Goal: Task Accomplishment & Management: Use online tool/utility

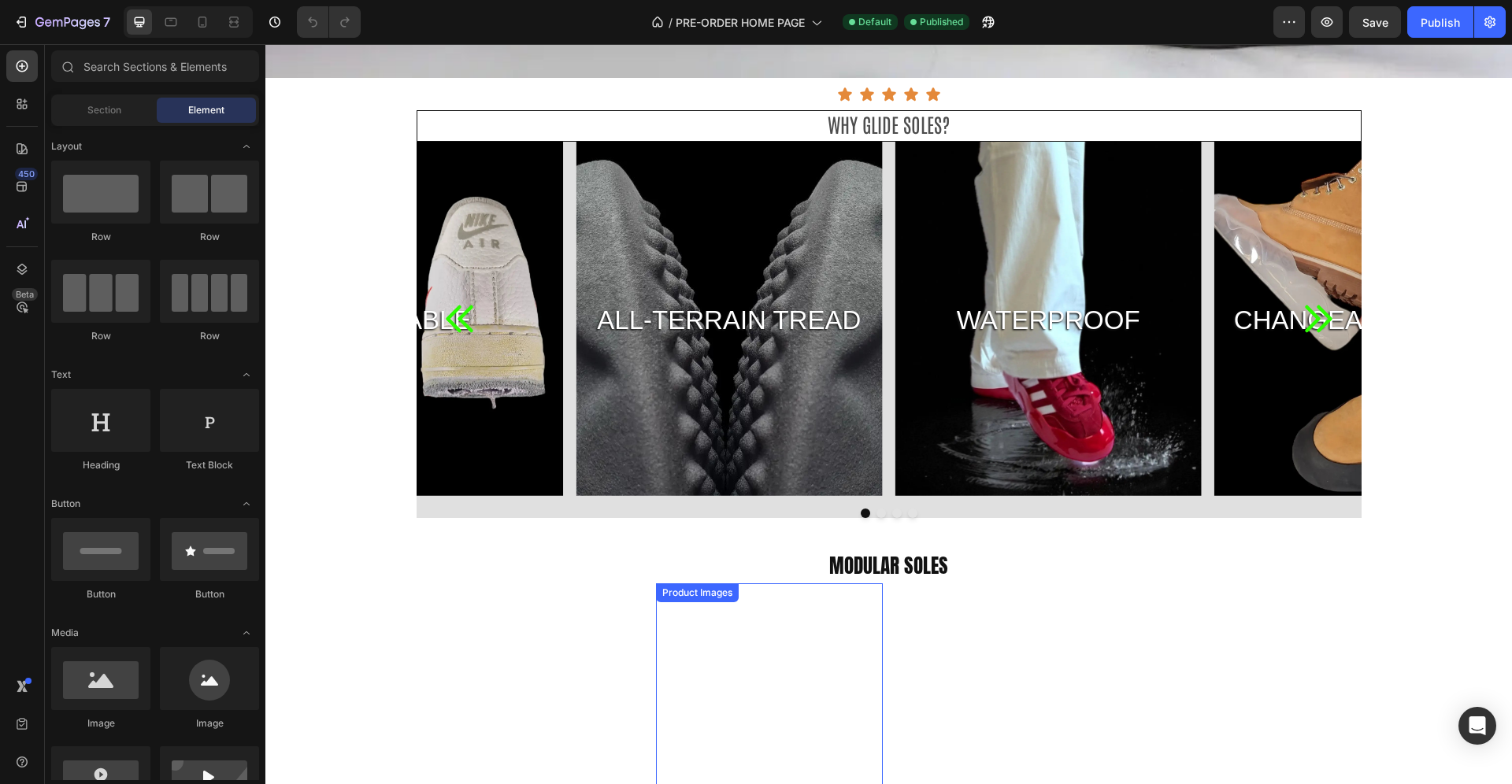
scroll to position [526, 0]
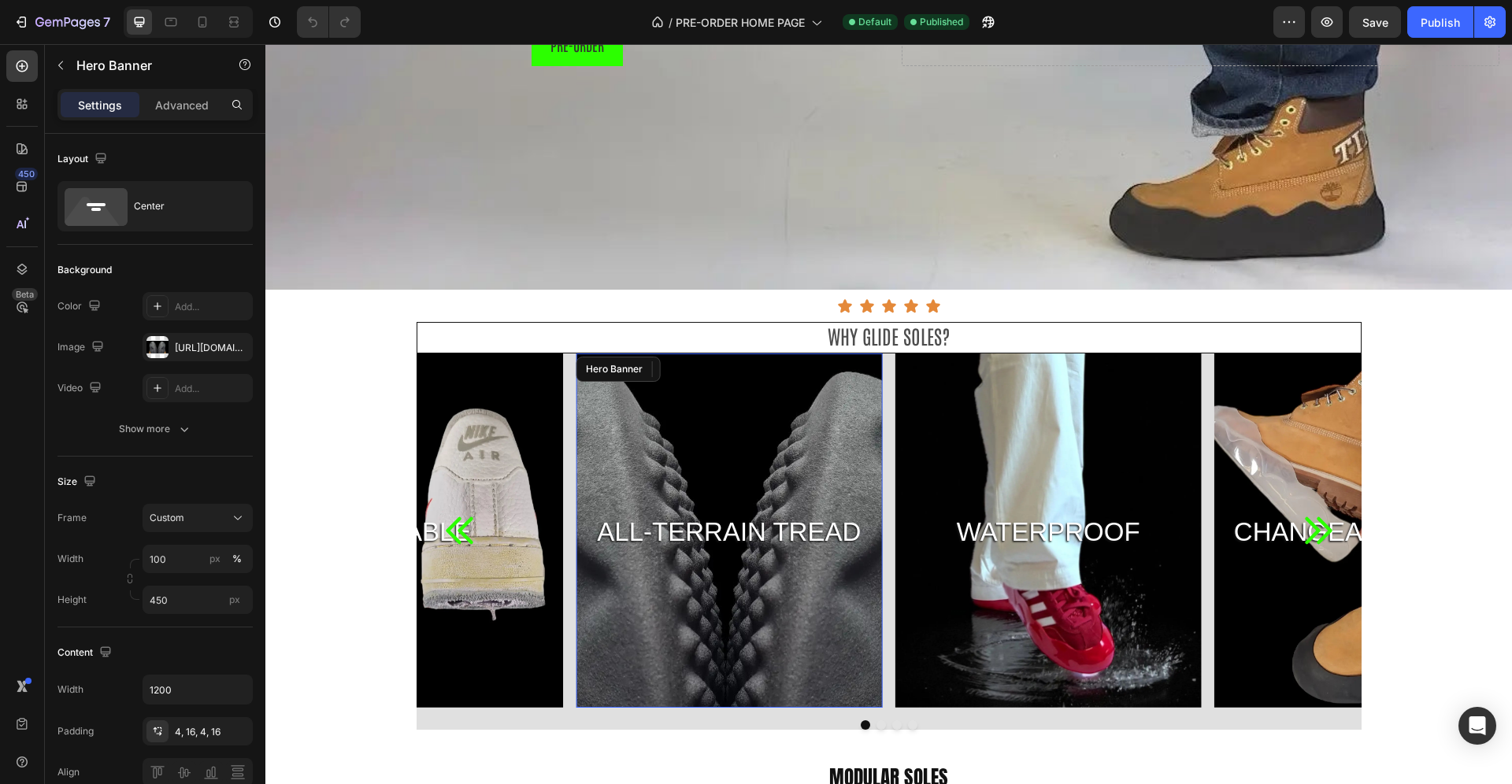
click at [784, 456] on div "Background Image" at bounding box center [728, 531] width 306 height 354
click at [209, 353] on div "https://cdn.shopify.com/s/files/1/0604/8389/5548/files/gempages_573813833634677…" at bounding box center [197, 347] width 46 height 14
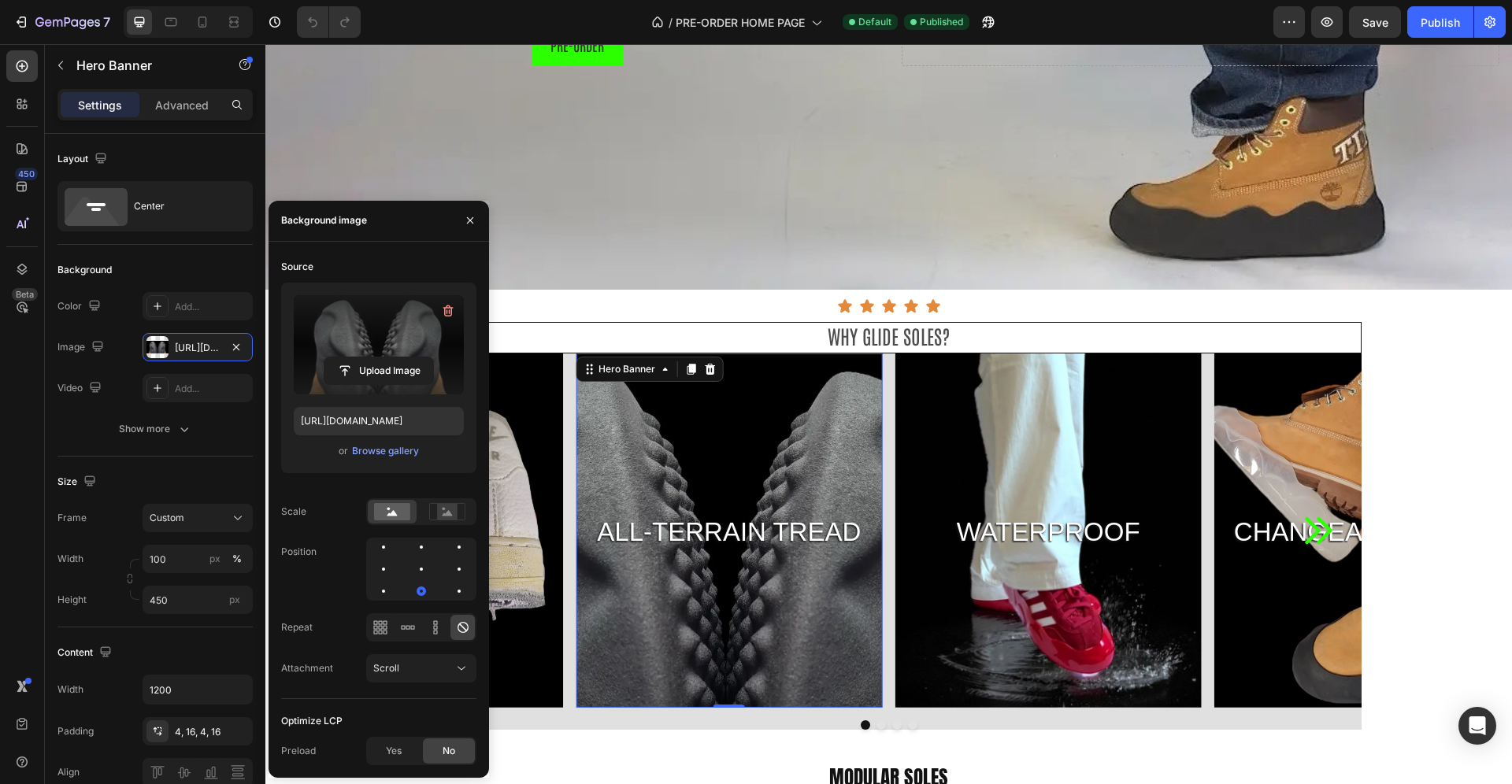
click at [378, 340] on label at bounding box center [378, 344] width 170 height 99
click at [378, 357] on input "file" at bounding box center [378, 370] width 108 height 27
click at [796, 454] on div "Background Image" at bounding box center [728, 531] width 306 height 354
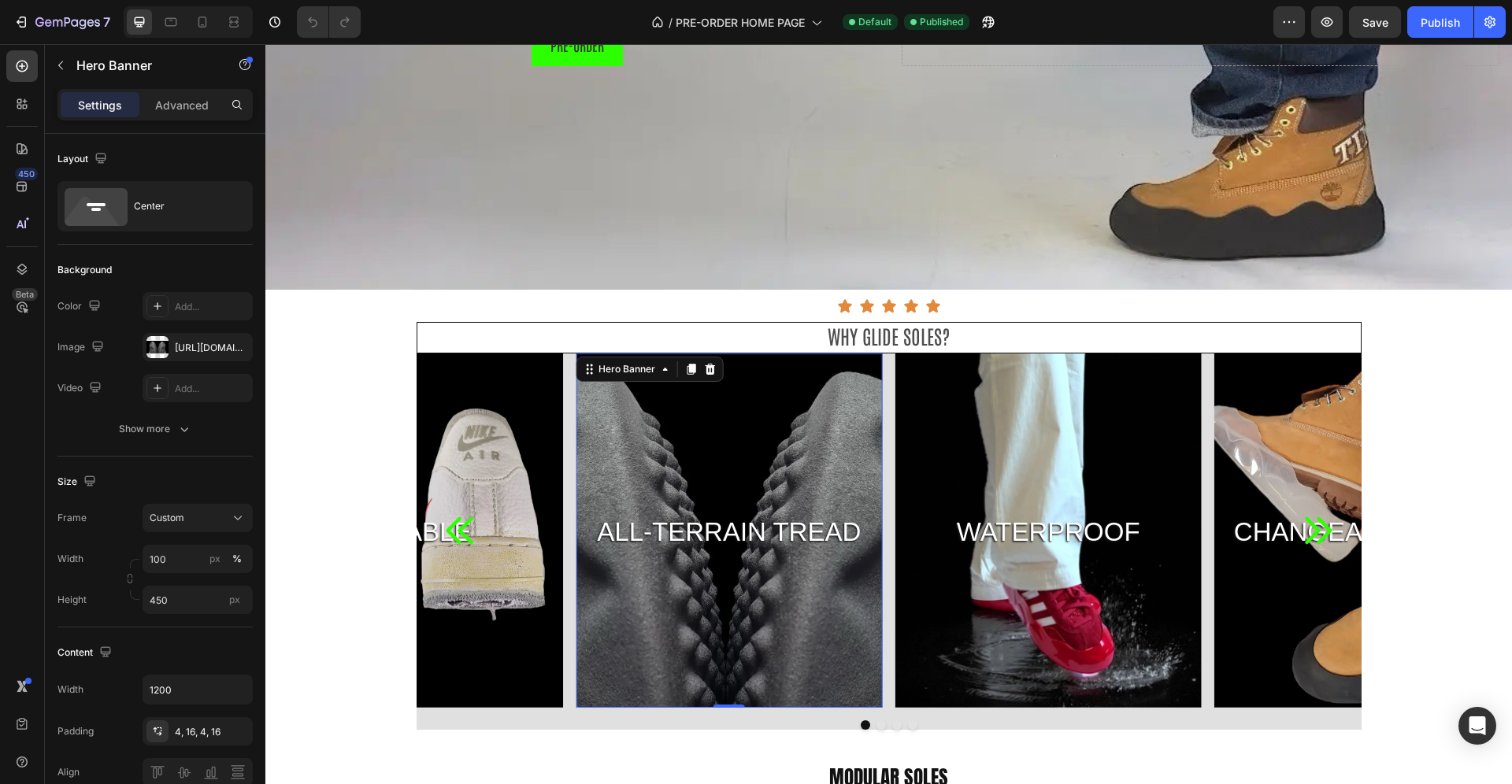
click at [796, 454] on div "Background Image" at bounding box center [728, 531] width 306 height 354
click at [206, 344] on div "https://cdn.shopify.com/s/files/1/0604/8389/5548/files/gempages_573813833634677…" at bounding box center [197, 347] width 46 height 14
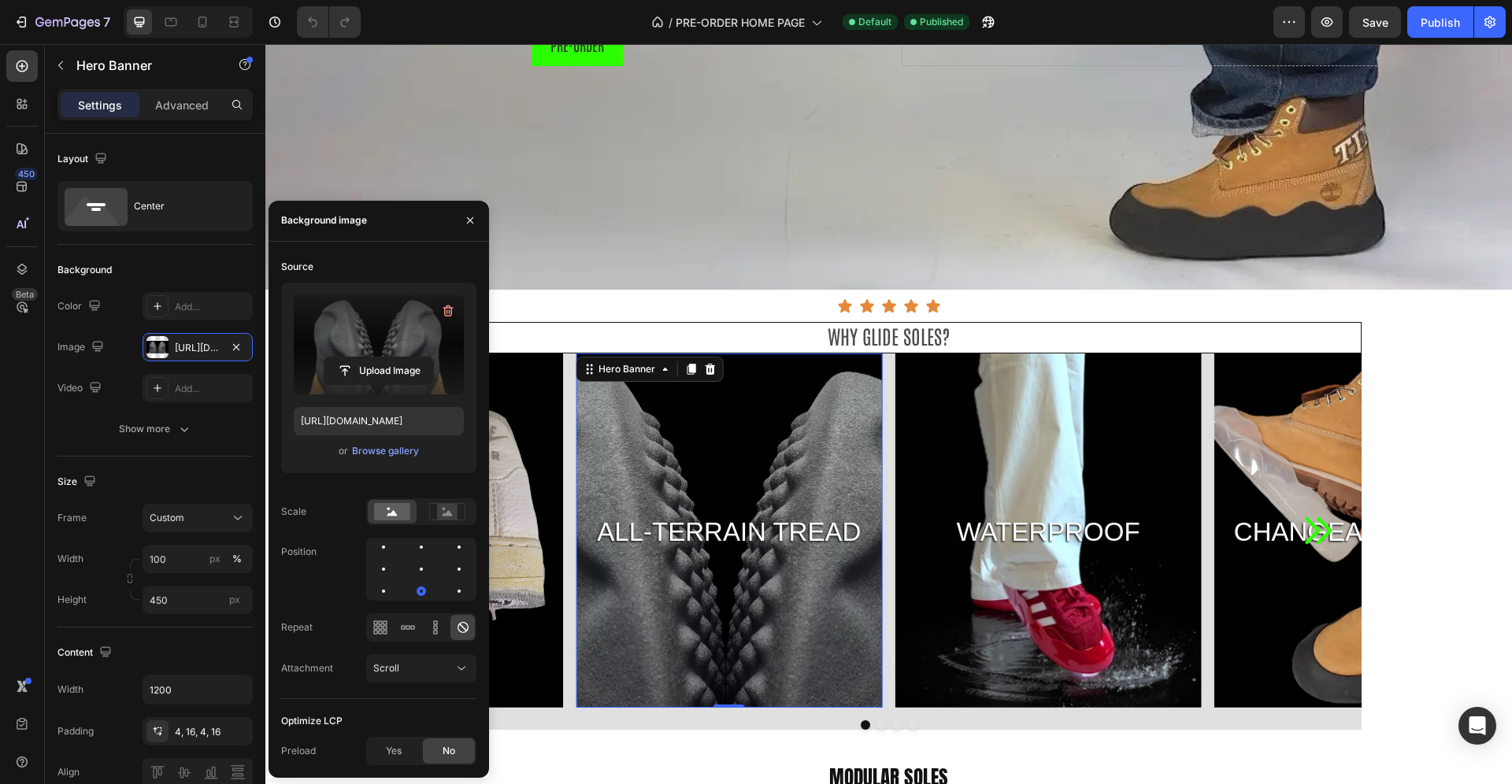
click at [411, 337] on label at bounding box center [378, 344] width 170 height 99
click at [411, 357] on input "file" at bounding box center [378, 370] width 108 height 27
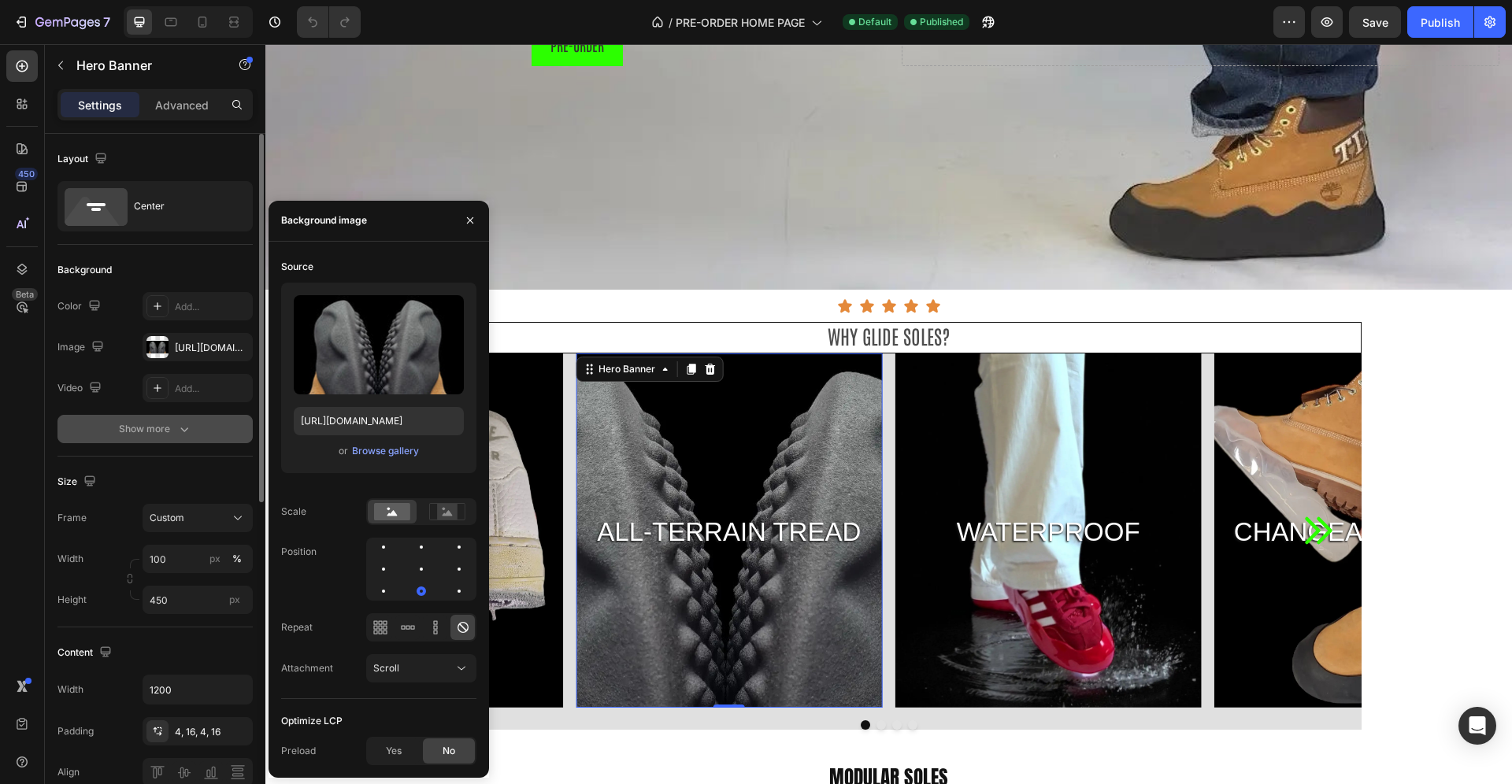
click at [136, 432] on div "Show more" at bounding box center [155, 429] width 73 height 16
